Goal: Task Accomplishment & Management: Complete application form

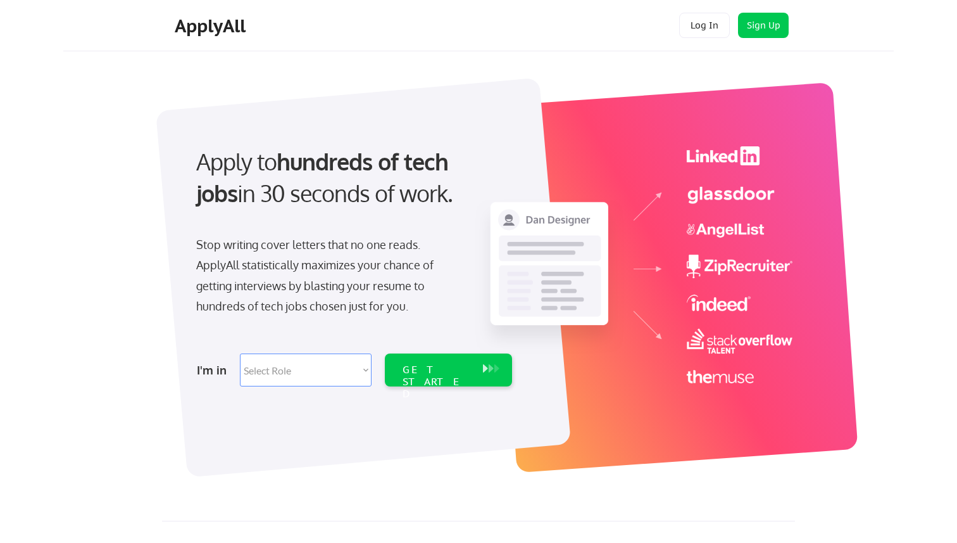
click at [343, 382] on select "Select Role Software Engineering Product Management Customer Success Sales UI/U…" at bounding box center [306, 369] width 132 height 33
select select ""marketing___comms""
click at [240, 353] on select "Select Role Software Engineering Product Management Customer Success Sales UI/U…" at bounding box center [306, 369] width 132 height 33
select select ""marketing___comms""
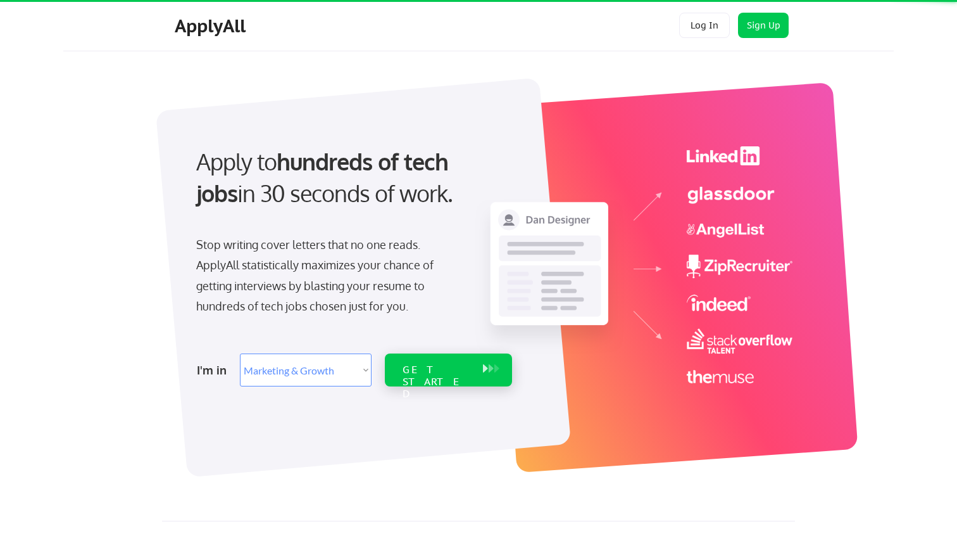
click at [443, 371] on div "GET STARTED" at bounding box center [437, 381] width 68 height 37
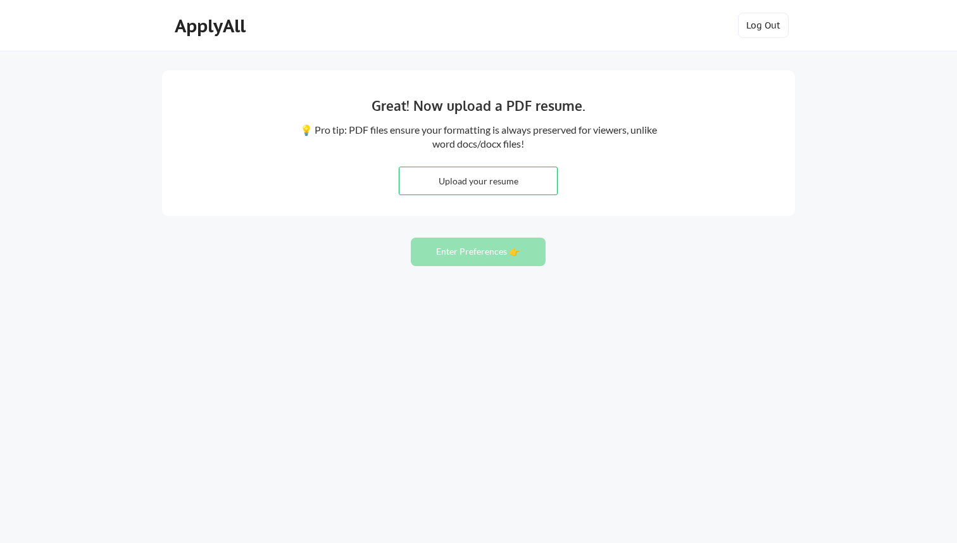
click at [523, 174] on input "file" at bounding box center [479, 180] width 158 height 27
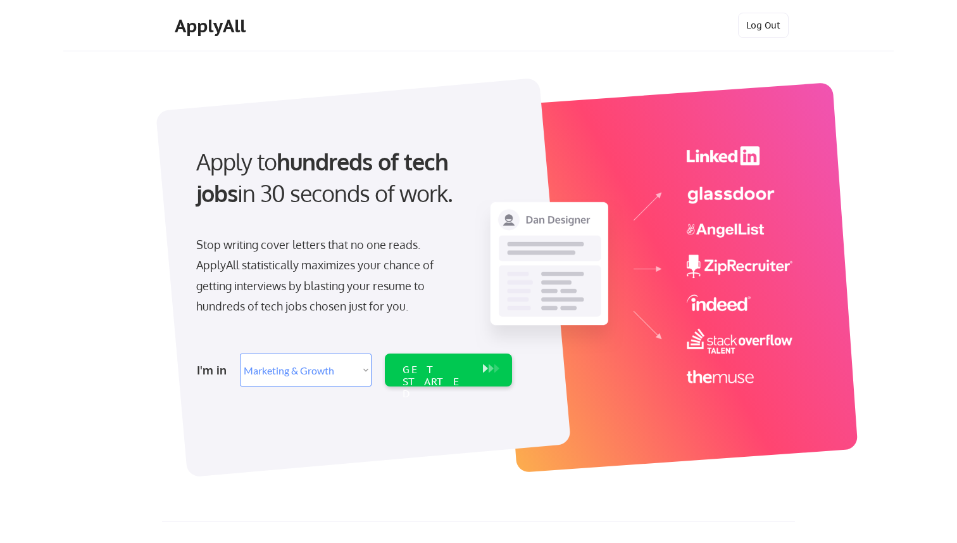
select select ""marketing___comms""
